Goal: Task Accomplishment & Management: Use online tool/utility

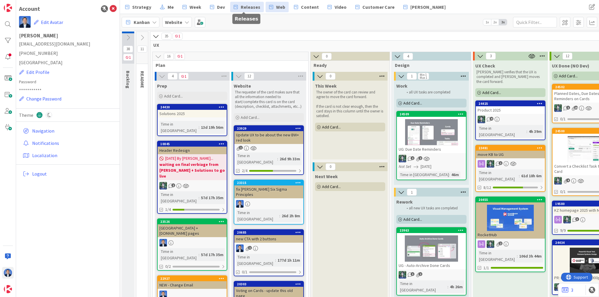
click at [241, 8] on span "Releases" at bounding box center [251, 7] width 20 height 7
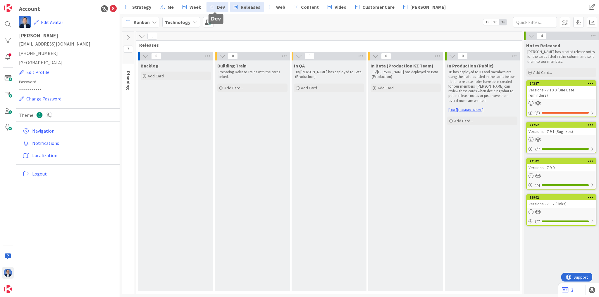
click at [217, 10] on span "Dev" at bounding box center [221, 7] width 8 height 7
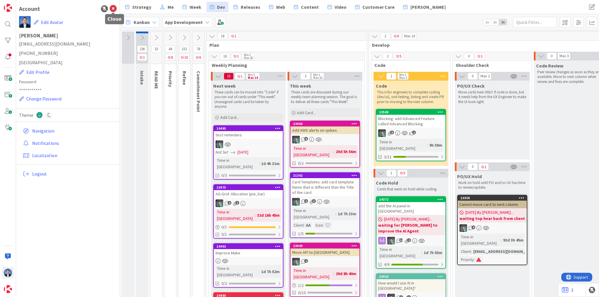
click at [112, 9] on icon at bounding box center [113, 8] width 7 height 7
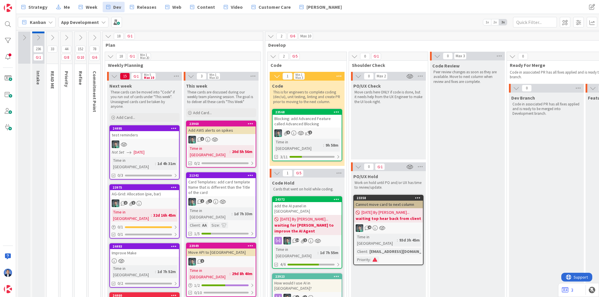
click at [94, 37] on icon at bounding box center [94, 38] width 6 height 6
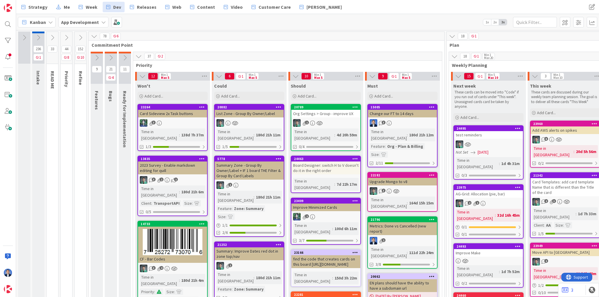
click at [79, 39] on icon at bounding box center [80, 38] width 6 height 6
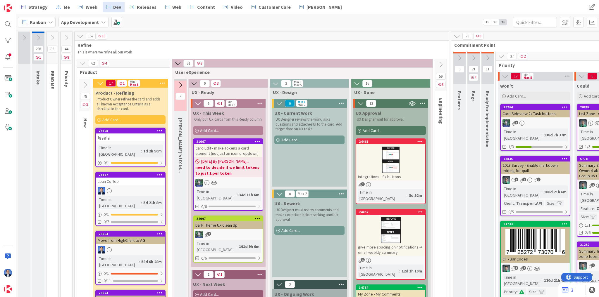
click at [159, 132] on icon at bounding box center [160, 131] width 6 height 4
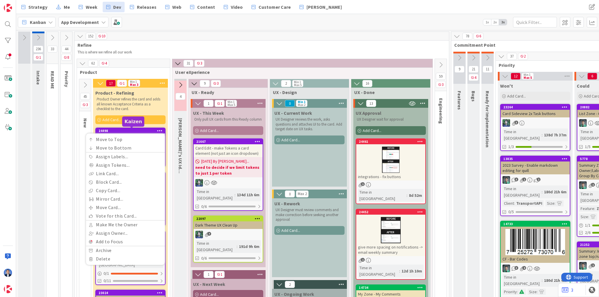
click at [127, 130] on div "24498" at bounding box center [132, 131] width 66 height 4
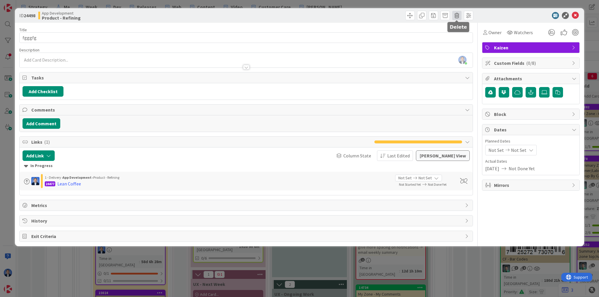
click at [457, 16] on span at bounding box center [456, 15] width 9 height 9
click at [471, 43] on button "Delete" at bounding box center [466, 43] width 22 height 11
